Goal: Transaction & Acquisition: Book appointment/travel/reservation

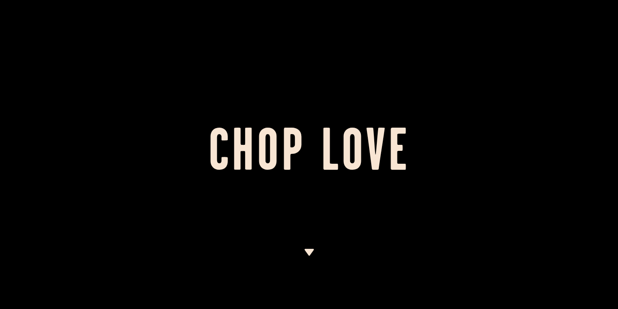
click at [306, 249] on img at bounding box center [309, 252] width 11 height 7
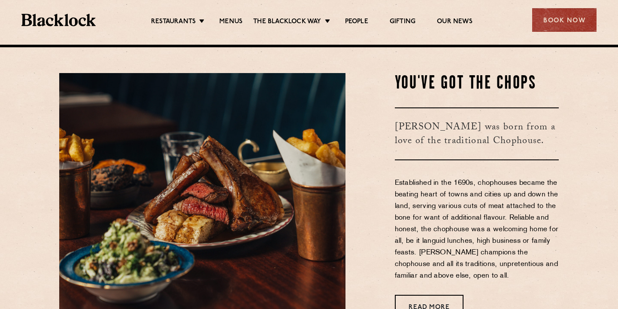
scroll to position [264, 0]
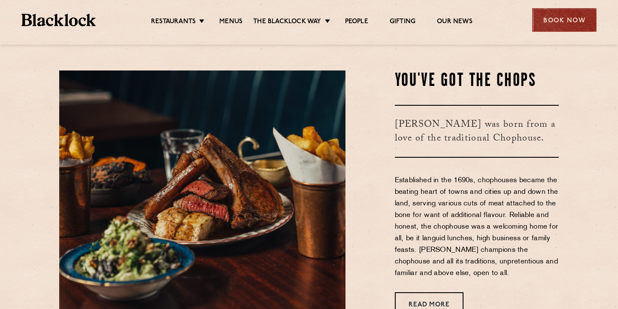
click at [566, 24] on div "Book Now" at bounding box center [564, 20] width 64 height 24
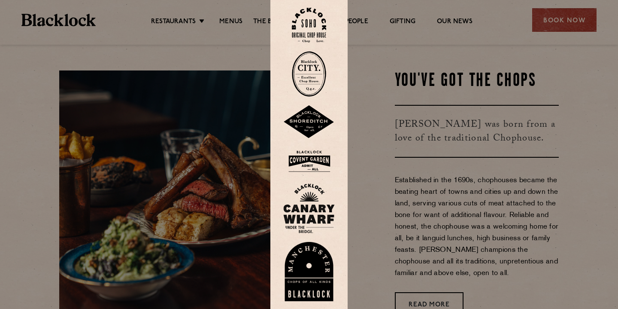
click at [311, 32] on img at bounding box center [309, 25] width 34 height 35
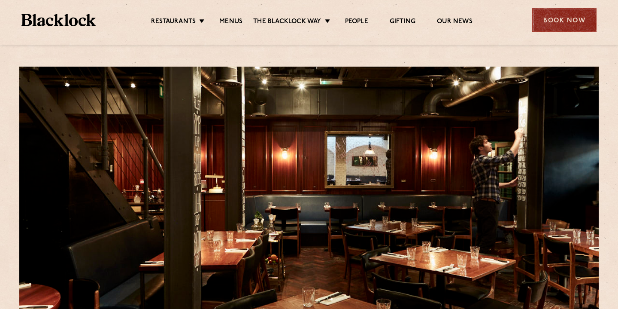
click at [578, 24] on div "Book Now" at bounding box center [564, 20] width 64 height 24
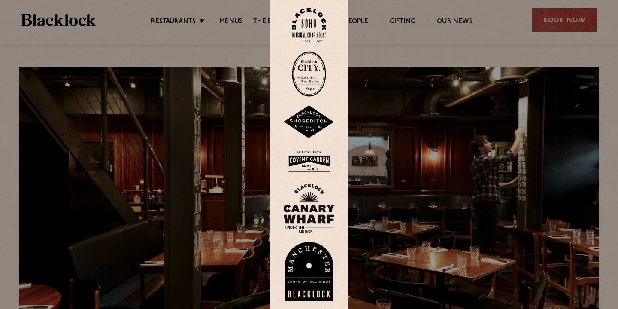
click at [313, 26] on img at bounding box center [309, 25] width 34 height 35
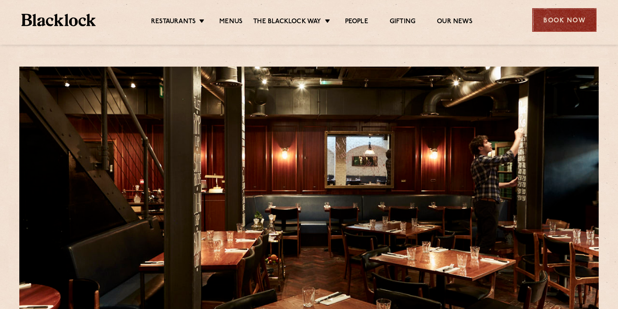
click at [565, 20] on div "Book Now" at bounding box center [564, 20] width 64 height 24
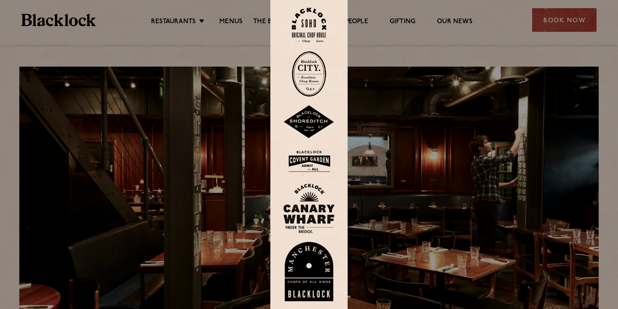
click at [320, 22] on img at bounding box center [309, 25] width 34 height 35
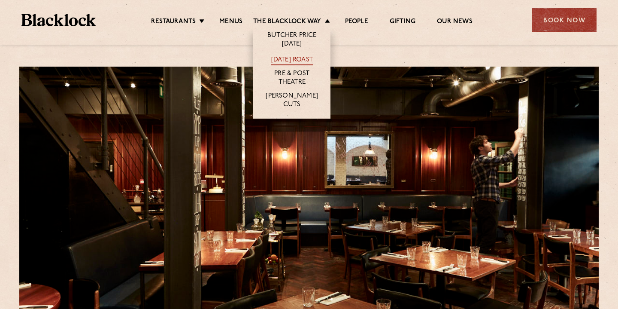
click at [298, 58] on link "[DATE] Roast" at bounding box center [292, 60] width 42 height 9
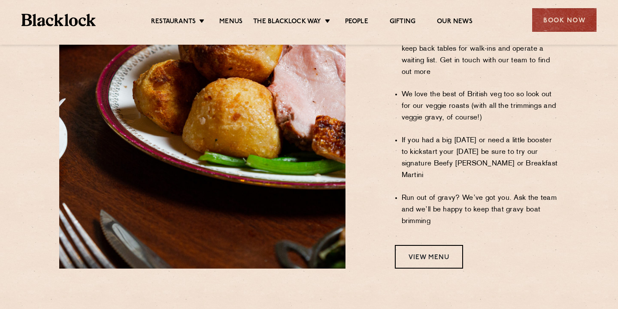
scroll to position [873, 0]
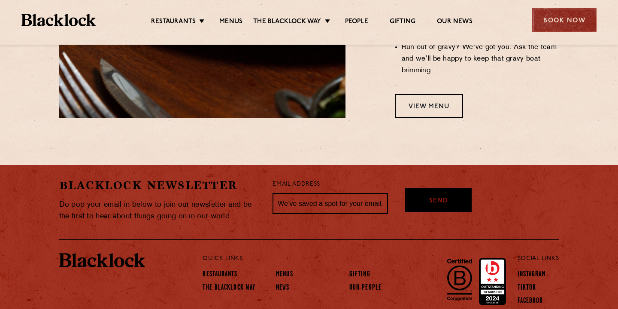
click at [567, 16] on div "Book Now" at bounding box center [564, 20] width 64 height 24
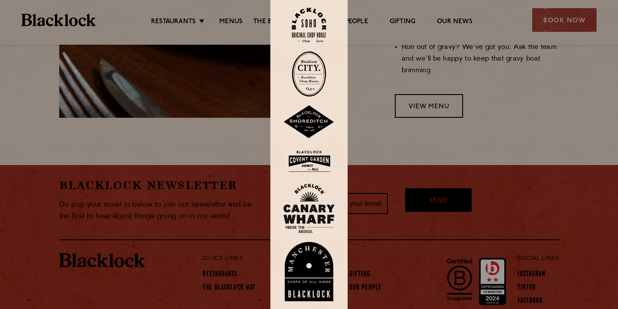
click at [314, 15] on img at bounding box center [309, 25] width 34 height 35
